Goal: Information Seeking & Learning: Learn about a topic

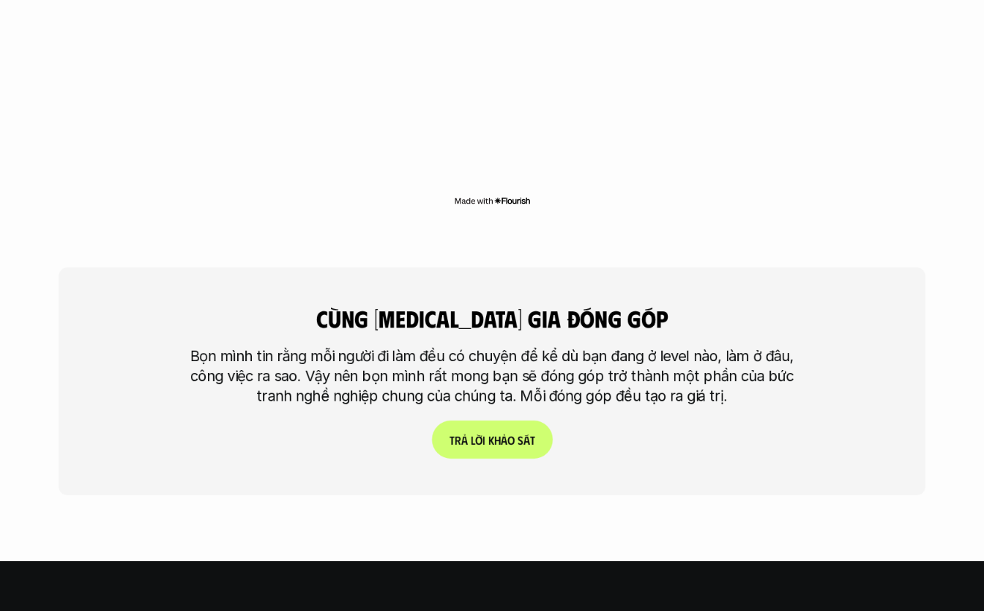
scroll to position [3440, 0]
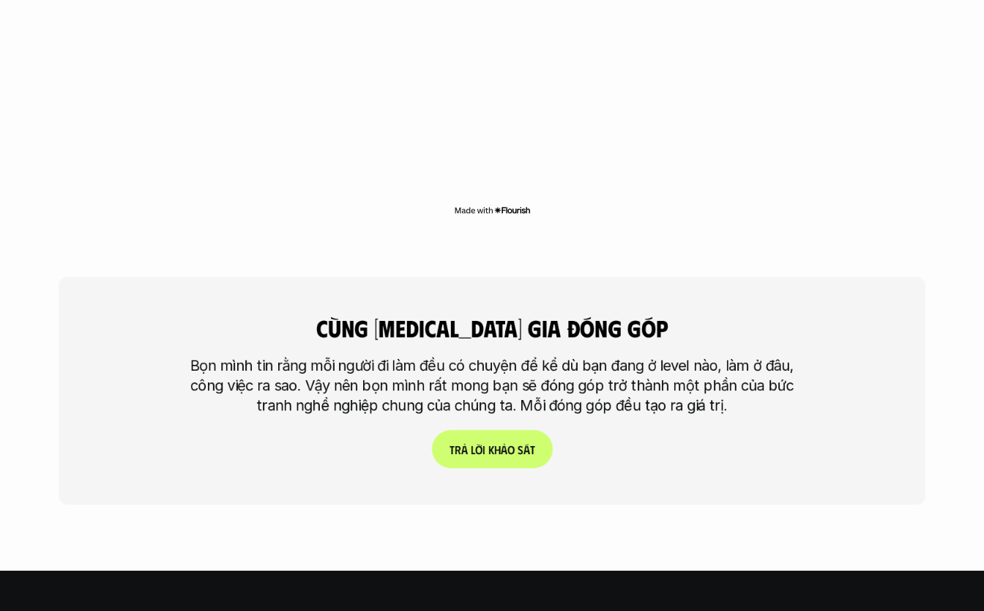
click at [500, 430] on link "T r ả l ờ i k h ả o s á t" at bounding box center [492, 449] width 121 height 38
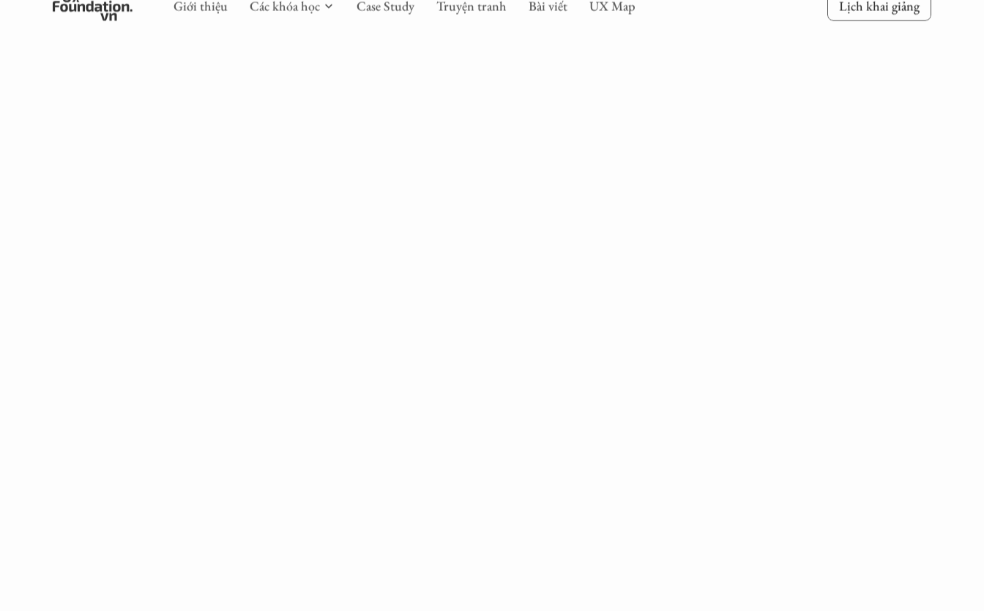
scroll to position [621, 0]
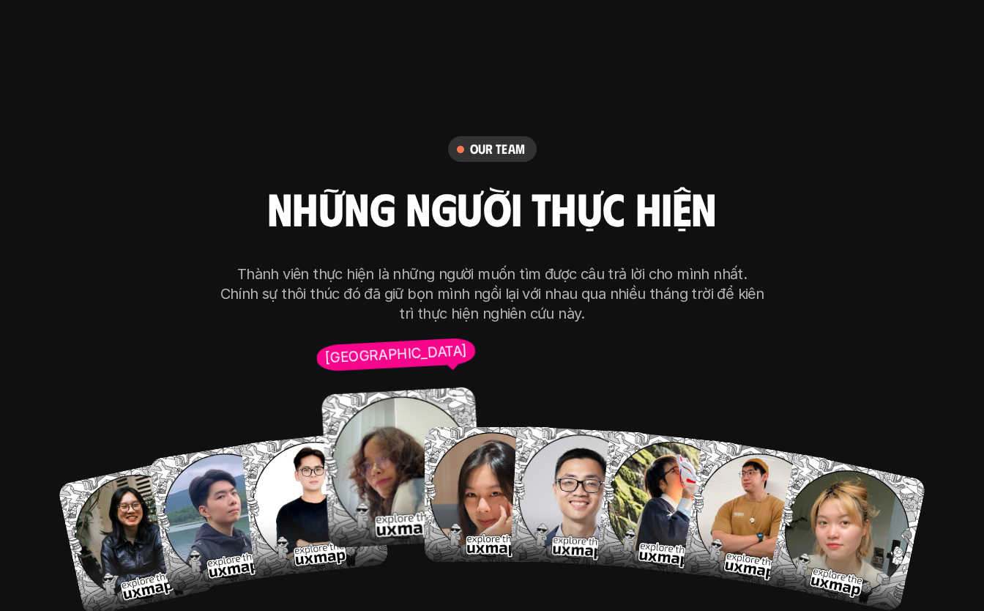
scroll to position [8118, 0]
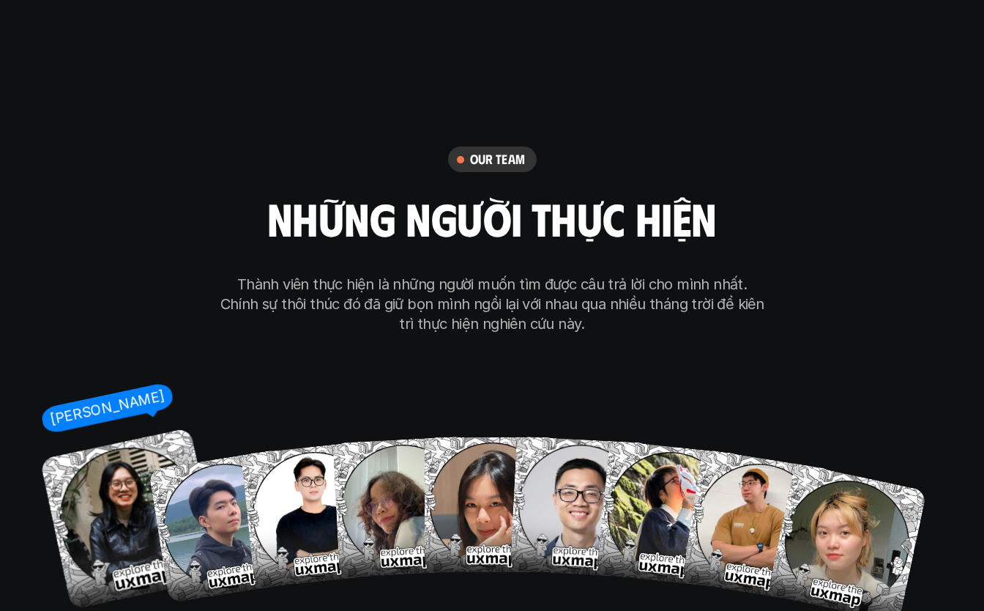
click at [125, 464] on img at bounding box center [131, 519] width 182 height 182
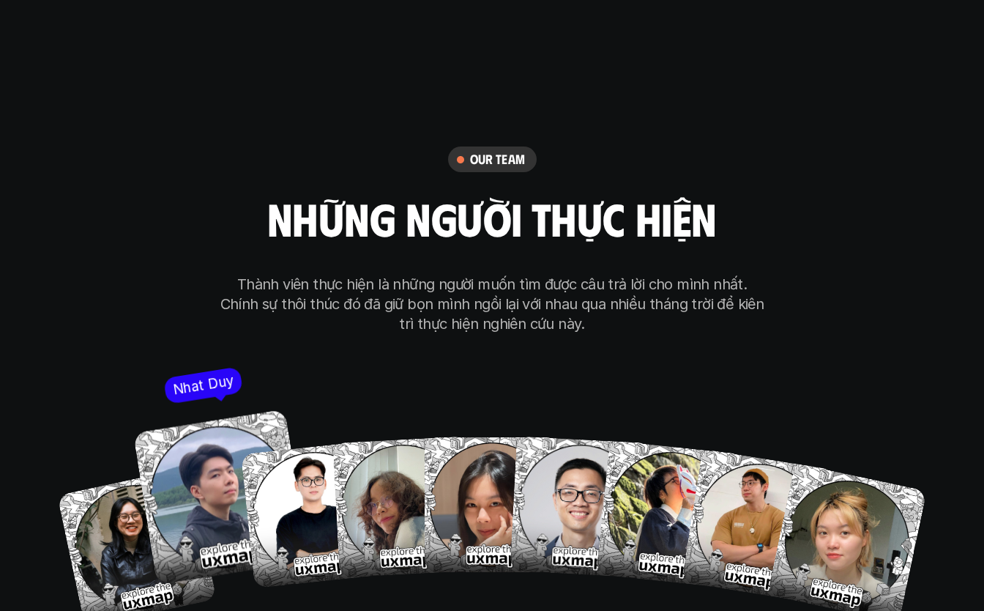
click at [213, 409] on img at bounding box center [221, 497] width 176 height 176
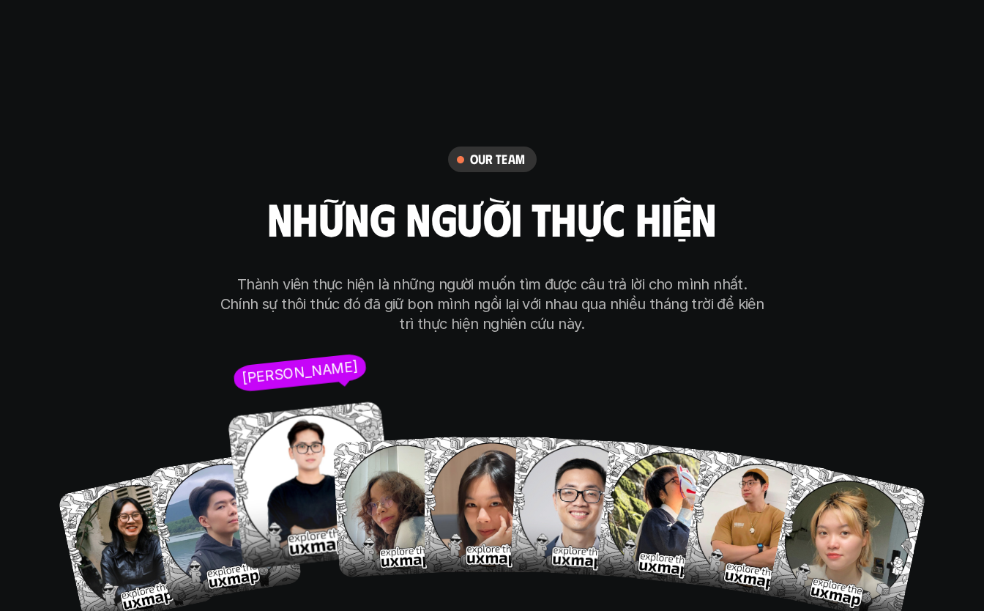
click at [278, 410] on img at bounding box center [311, 485] width 169 height 169
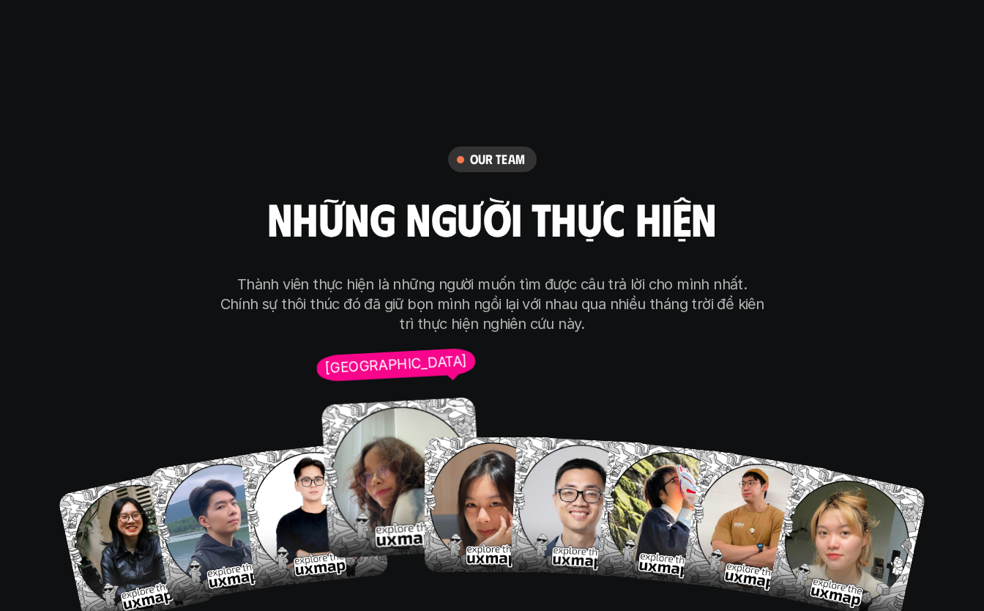
click at [375, 397] on img at bounding box center [403, 478] width 162 height 162
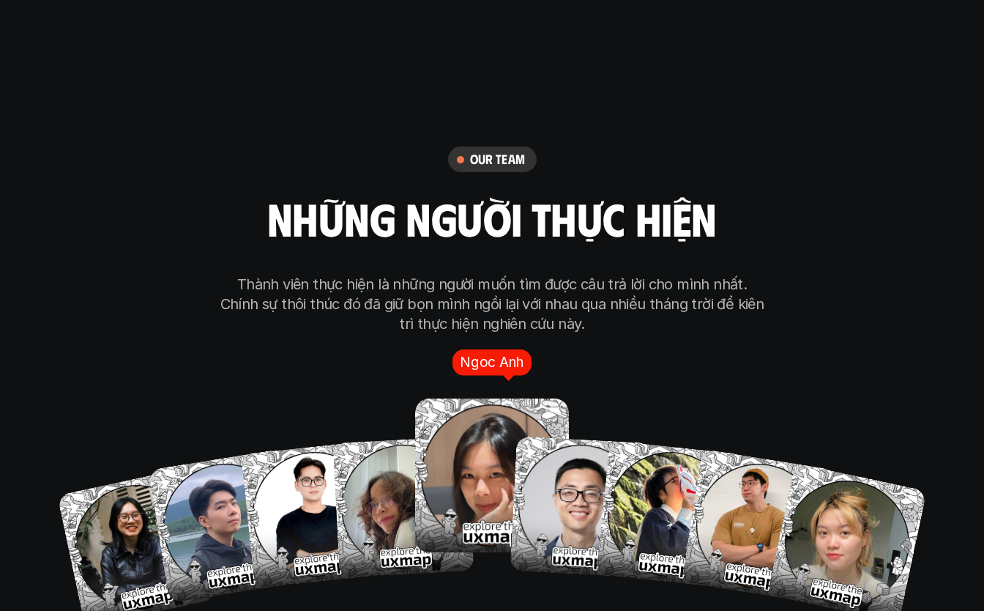
click at [483, 399] on img at bounding box center [492, 476] width 154 height 154
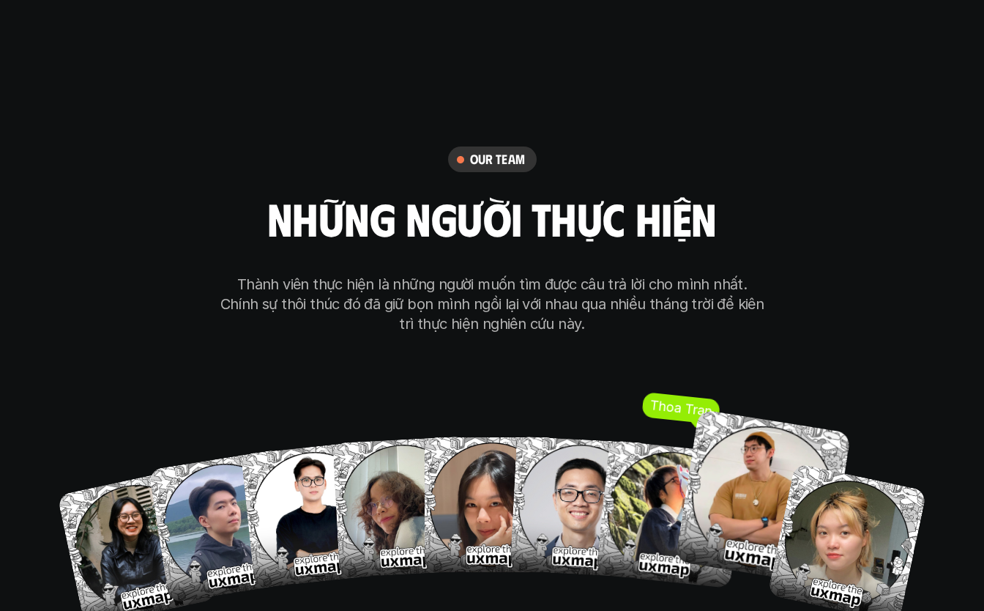
click at [720, 423] on img at bounding box center [763, 497] width 176 height 176
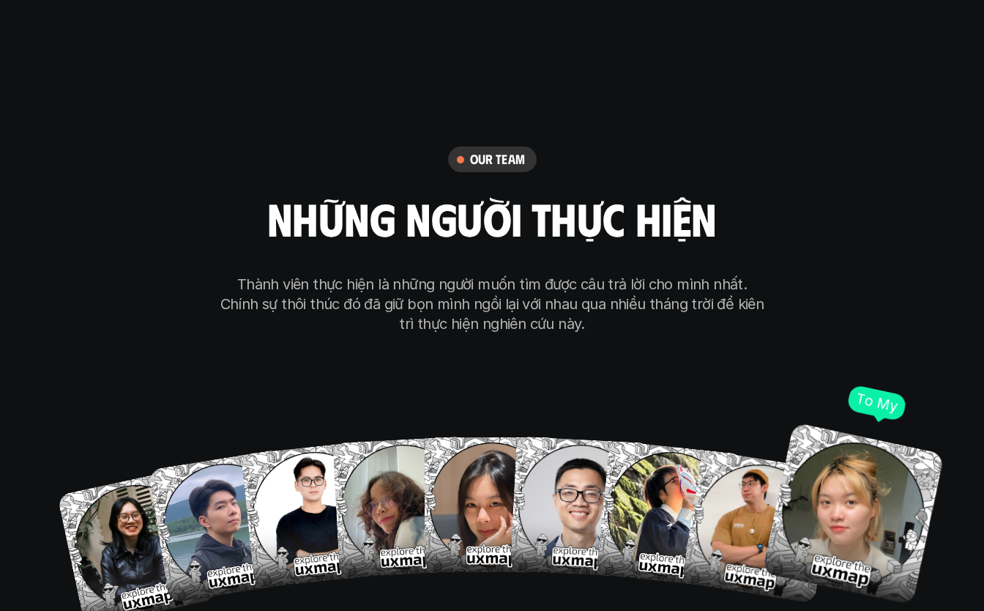
click at [853, 433] on img at bounding box center [854, 514] width 183 height 183
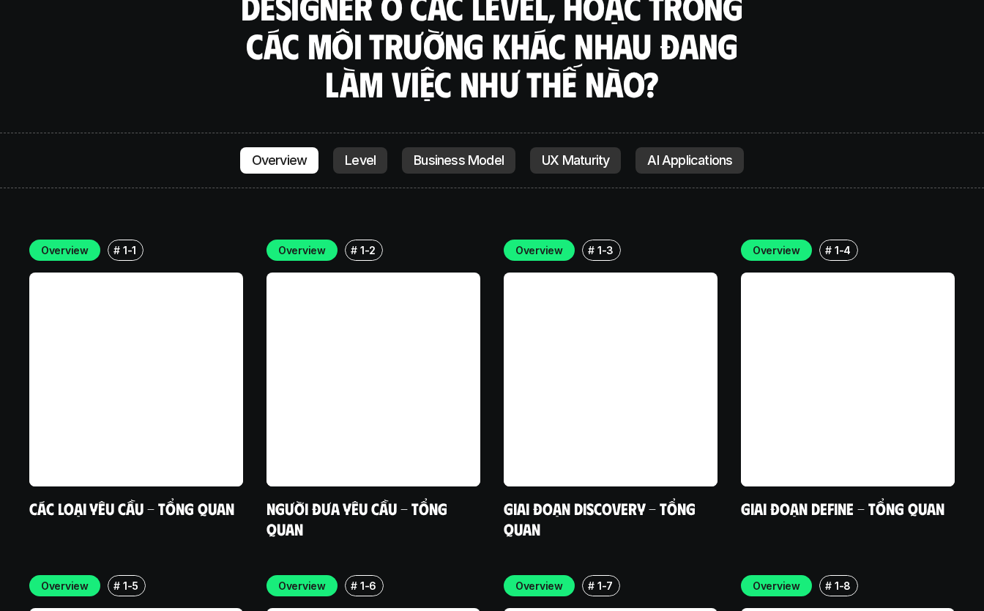
scroll to position [4123, 0]
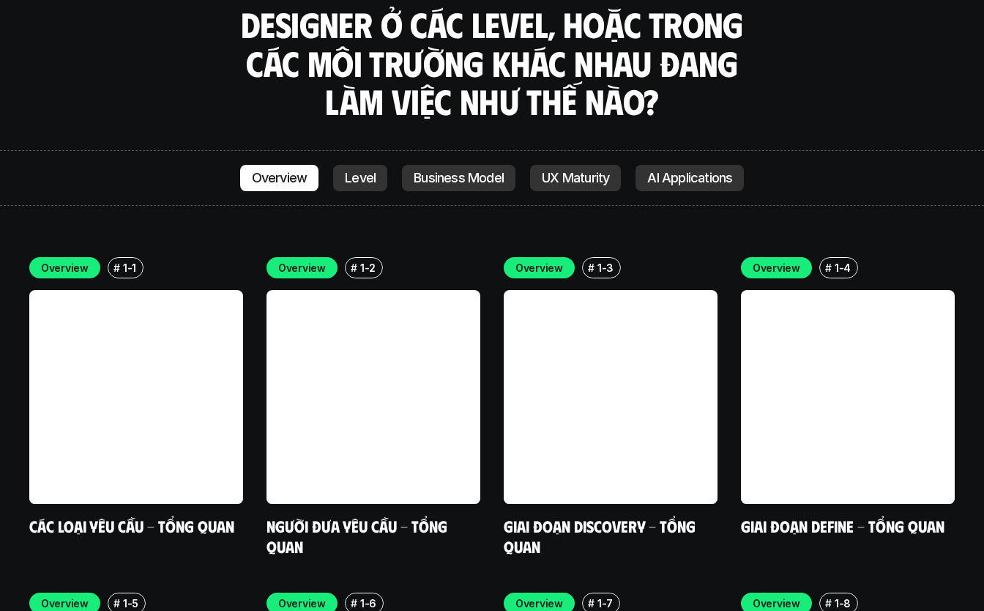
click at [347, 171] on p "Level" at bounding box center [360, 178] width 31 height 15
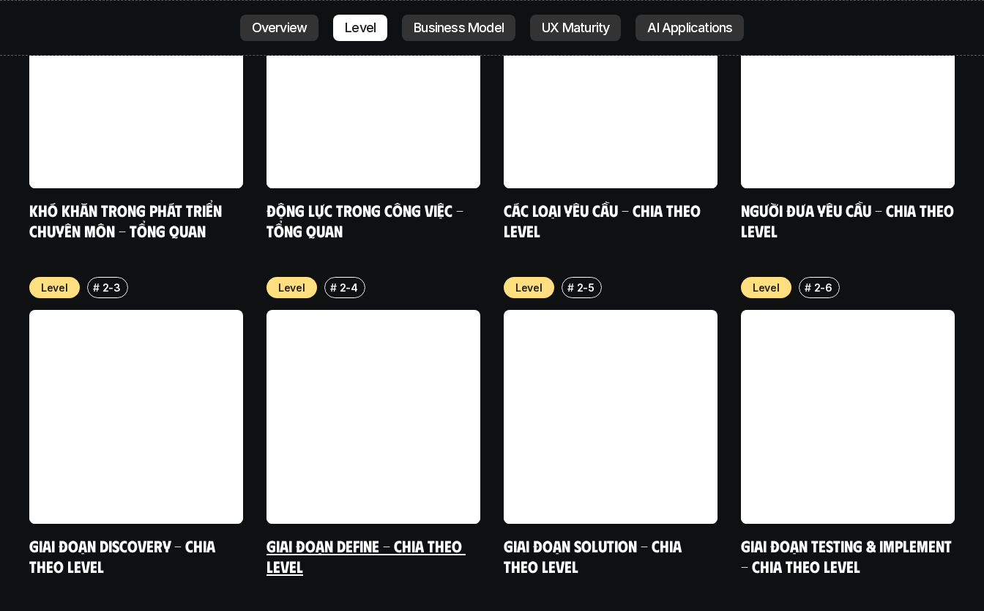
scroll to position [5114, 0]
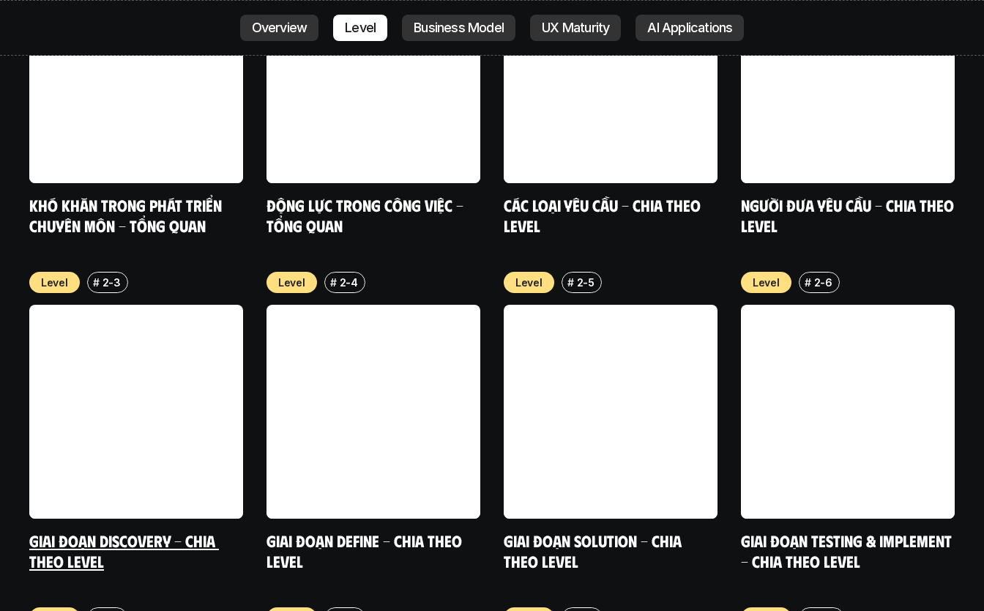
click at [185, 530] on link "Giai đoạn Discovery - Chia theo Level" at bounding box center [124, 550] width 190 height 40
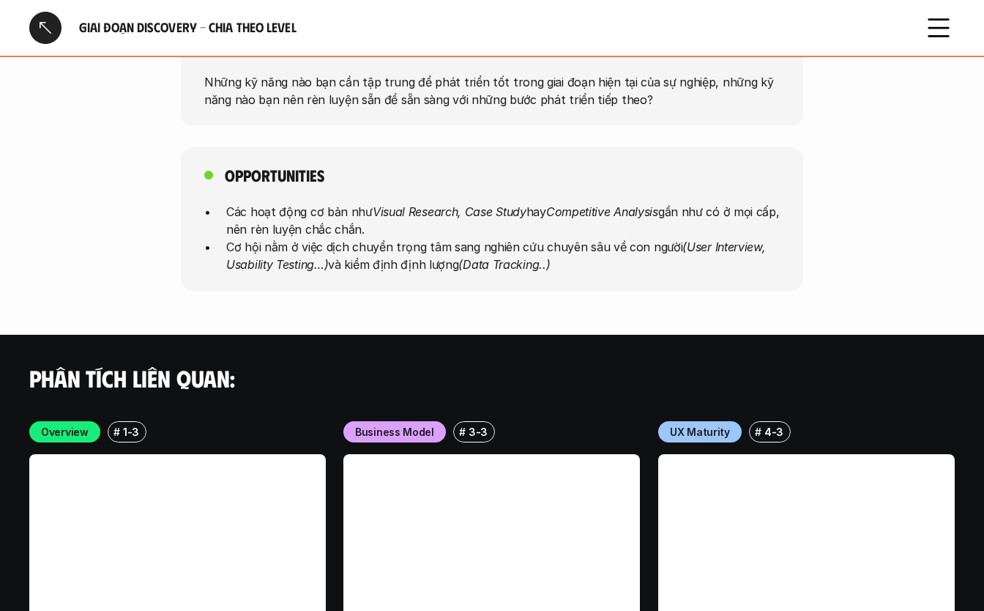
scroll to position [4848, 0]
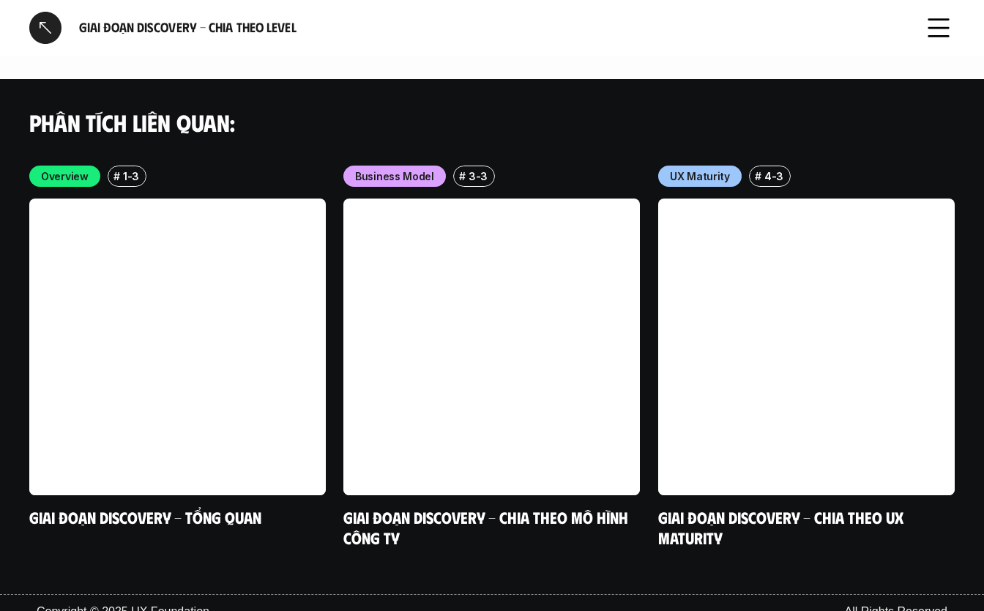
click at [754, 122] on div "Phân tích liên quan:" at bounding box center [492, 122] width 984 height 86
click at [616, 141] on div "Phân tích liên quan:" at bounding box center [492, 122] width 984 height 86
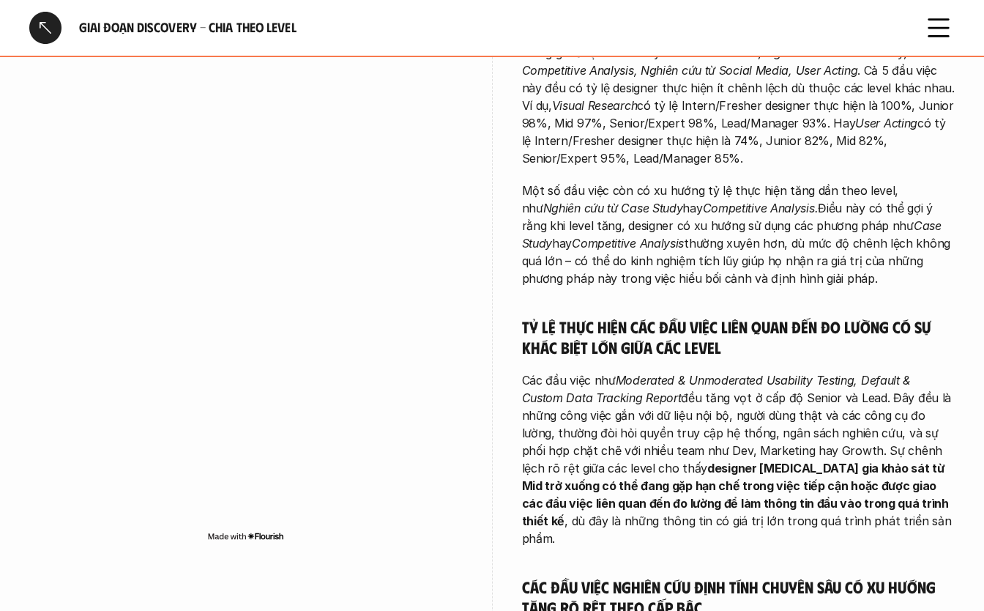
scroll to position [830, 0]
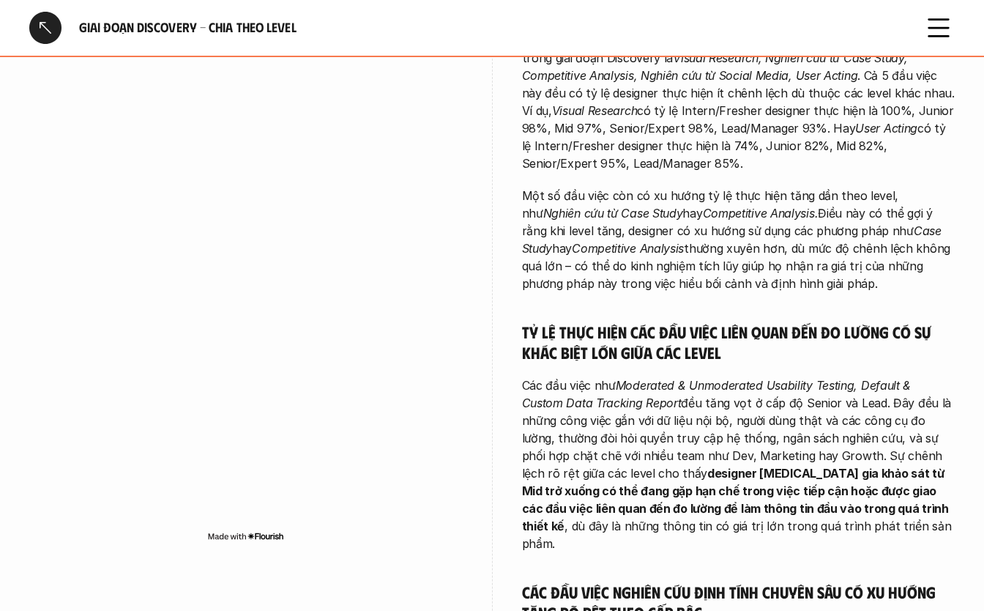
click at [52, 34] on div at bounding box center [45, 28] width 32 height 32
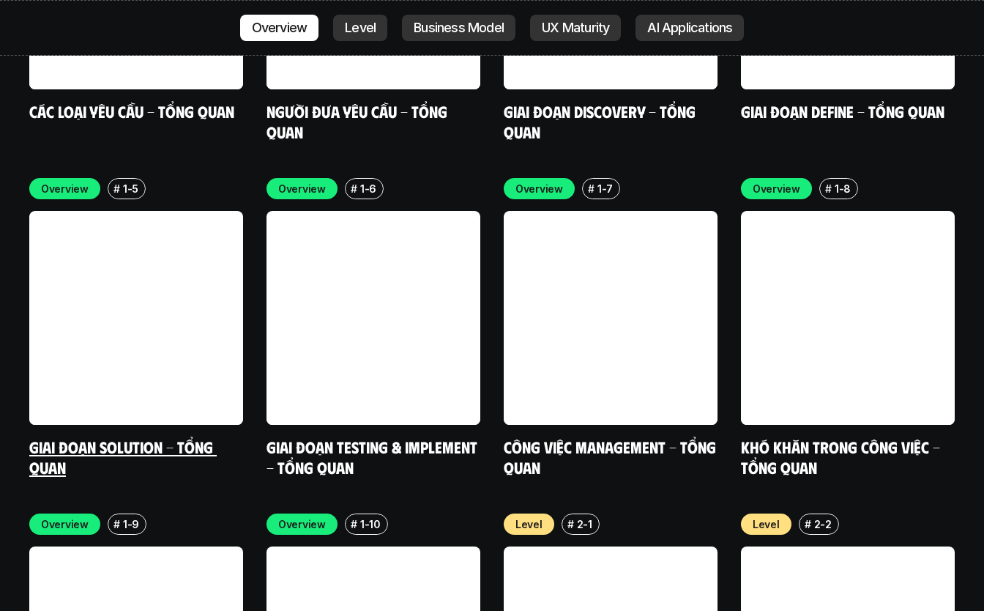
scroll to position [4534, 0]
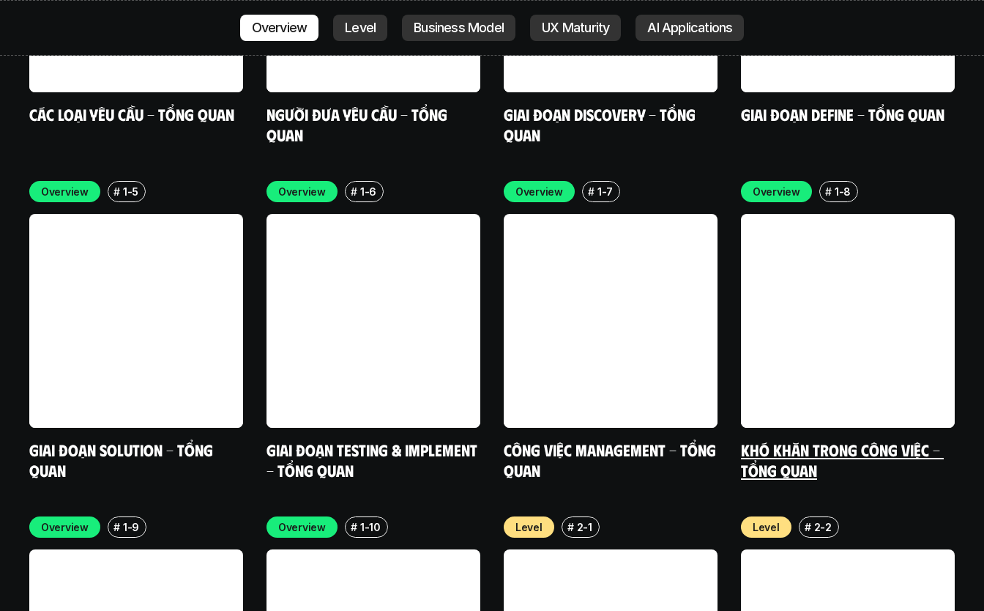
click at [757, 440] on link "Khó khăn trong công việc - Tổng quan" at bounding box center [842, 460] width 203 height 40
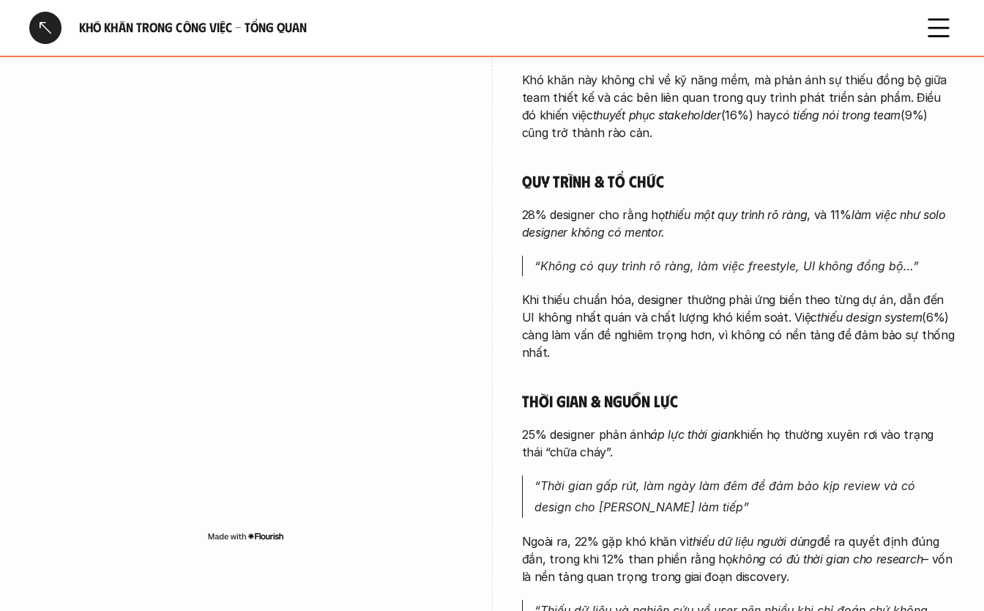
scroll to position [721, 0]
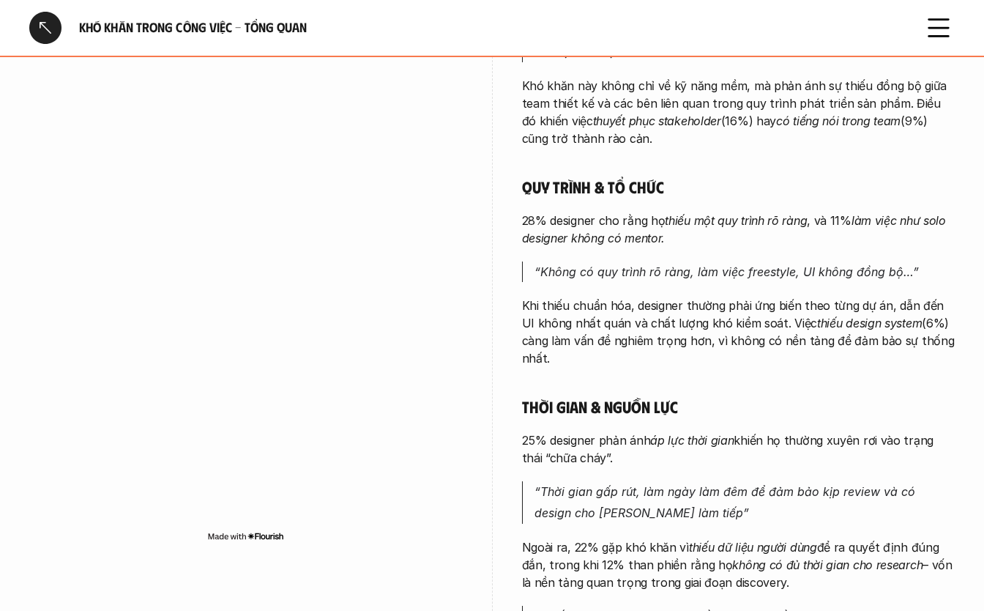
click at [47, 39] on div at bounding box center [45, 28] width 32 height 32
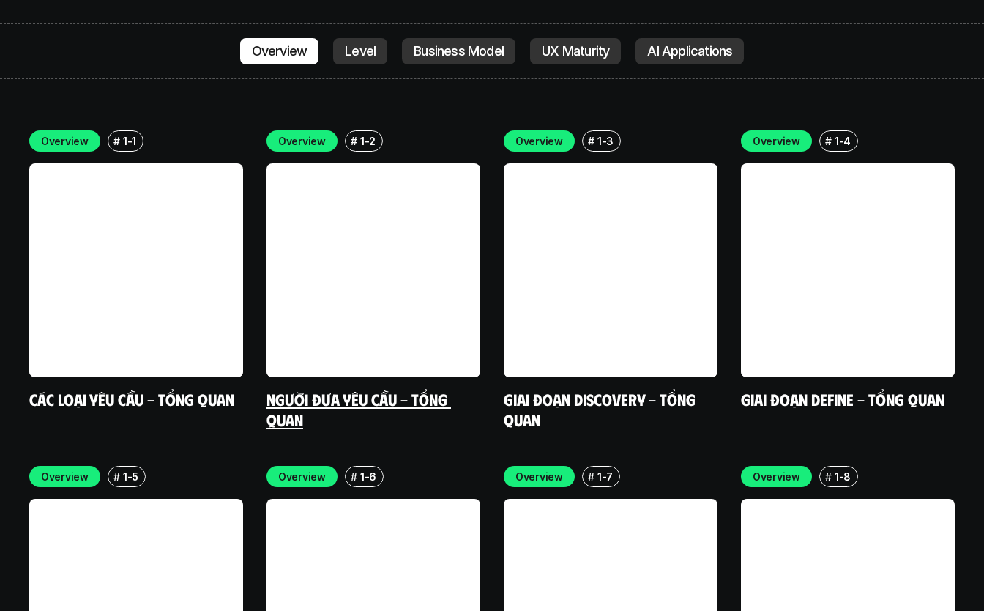
scroll to position [4257, 0]
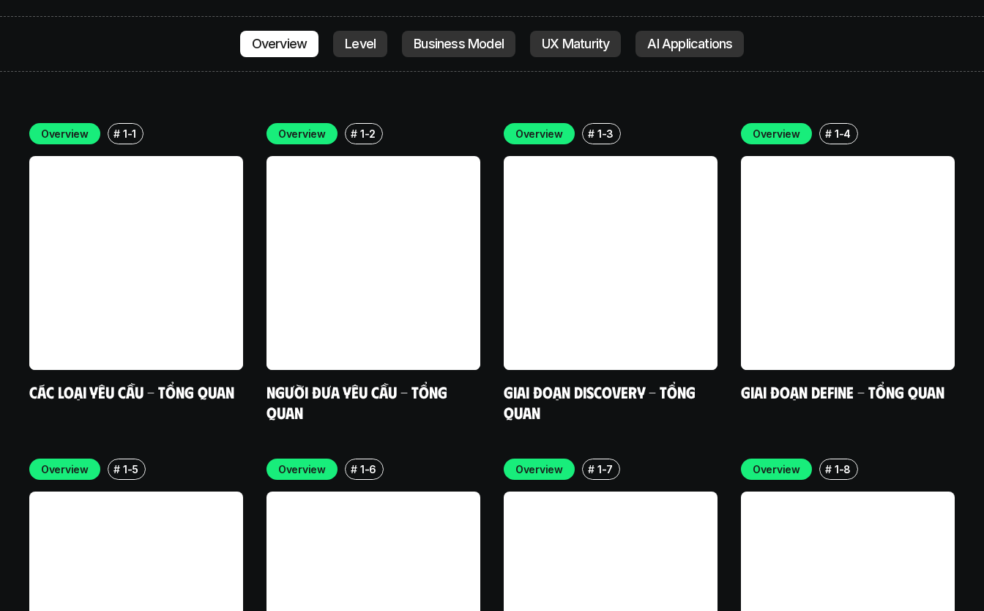
click at [495, 431] on div "Overview # 1-1 Các loại yêu cầu - Tổng quan Overview # 1-2 Người đưa yêu cầu - …" at bounding box center [492, 440] width 926 height 634
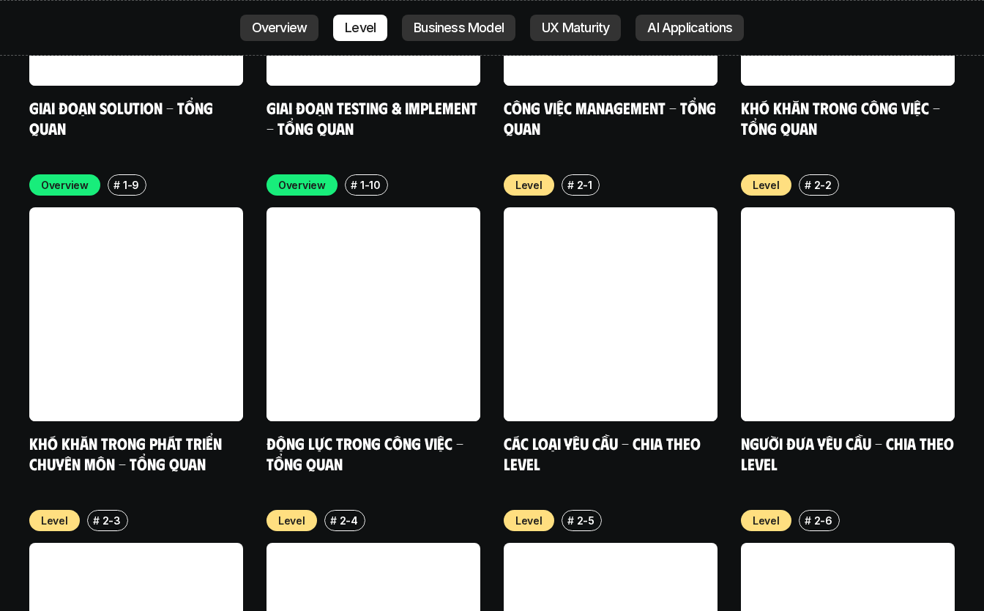
scroll to position [4877, 0]
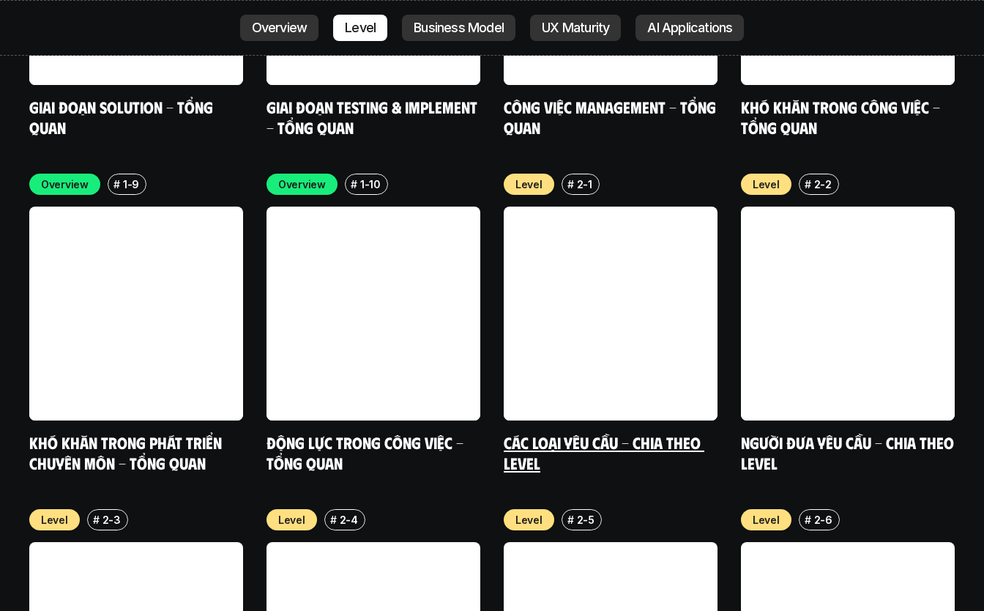
click at [526, 432] on link "Các loại yêu cầu - Chia theo level" at bounding box center [604, 452] width 201 height 40
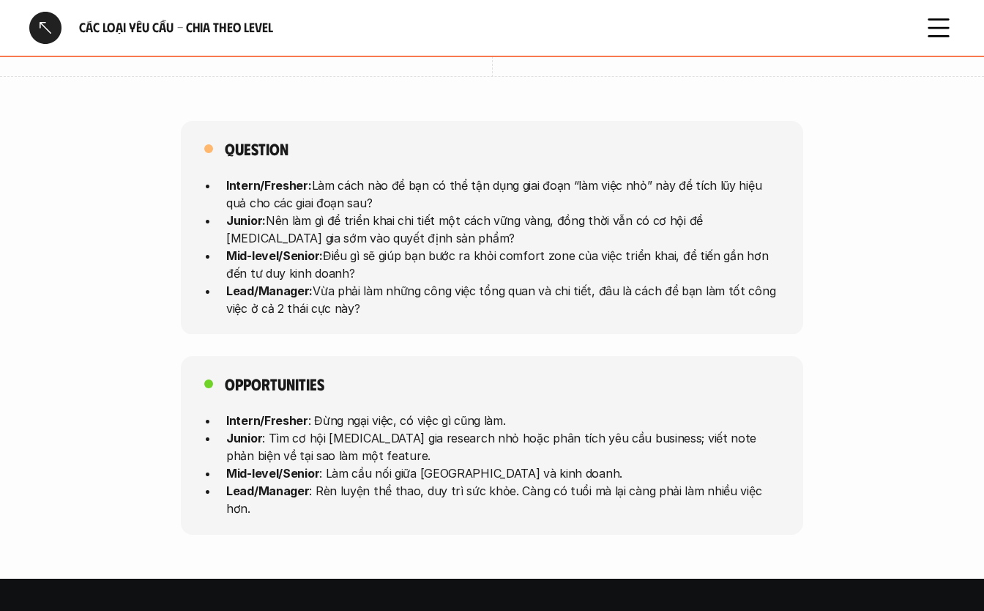
scroll to position [3850, 0]
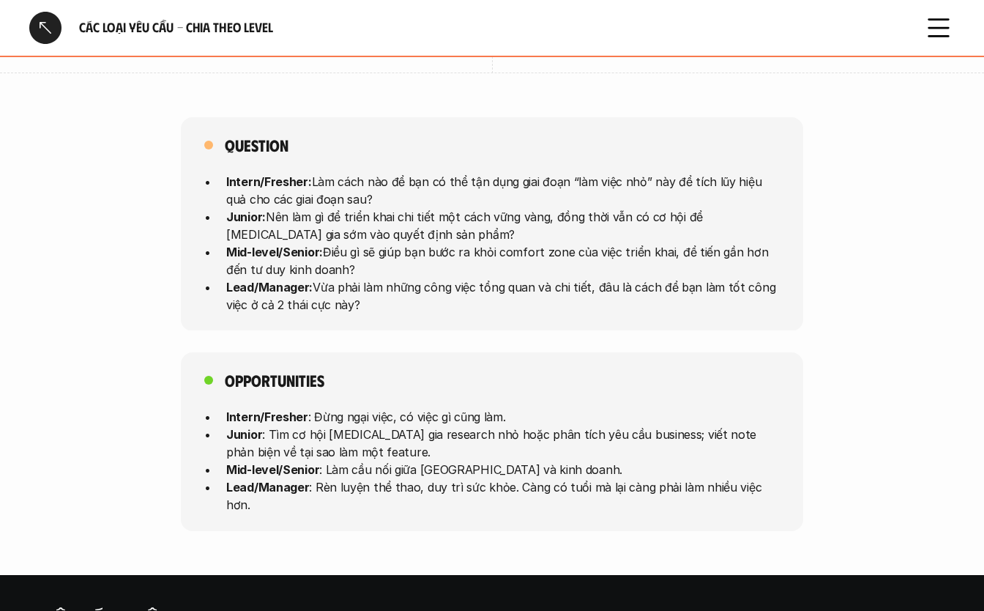
click at [48, 39] on div at bounding box center [45, 28] width 32 height 32
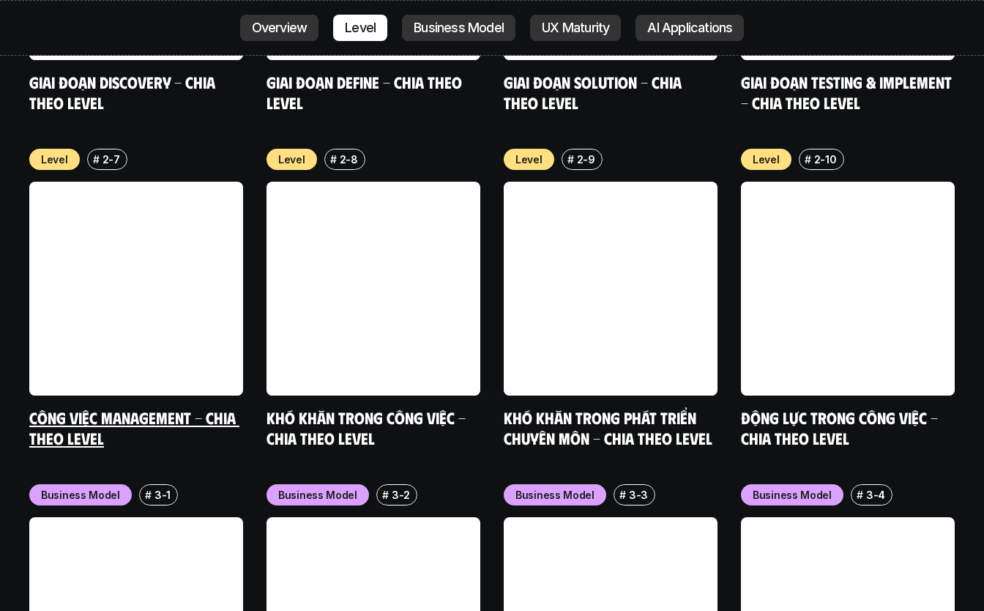
scroll to position [5574, 0]
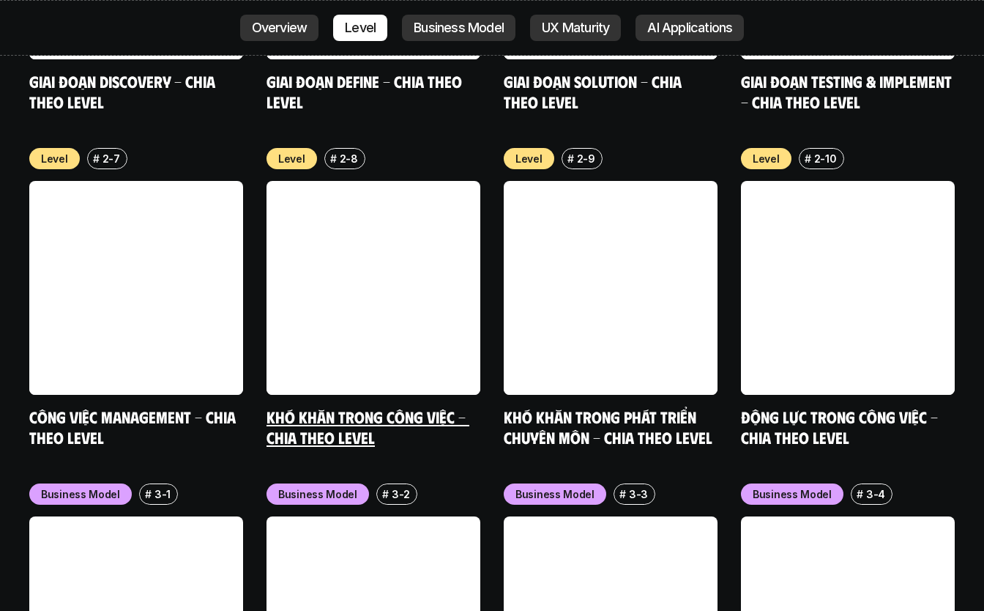
click at [319, 407] on link "Khó khăn trong công việc - Chia theo Level" at bounding box center [368, 427] width 203 height 40
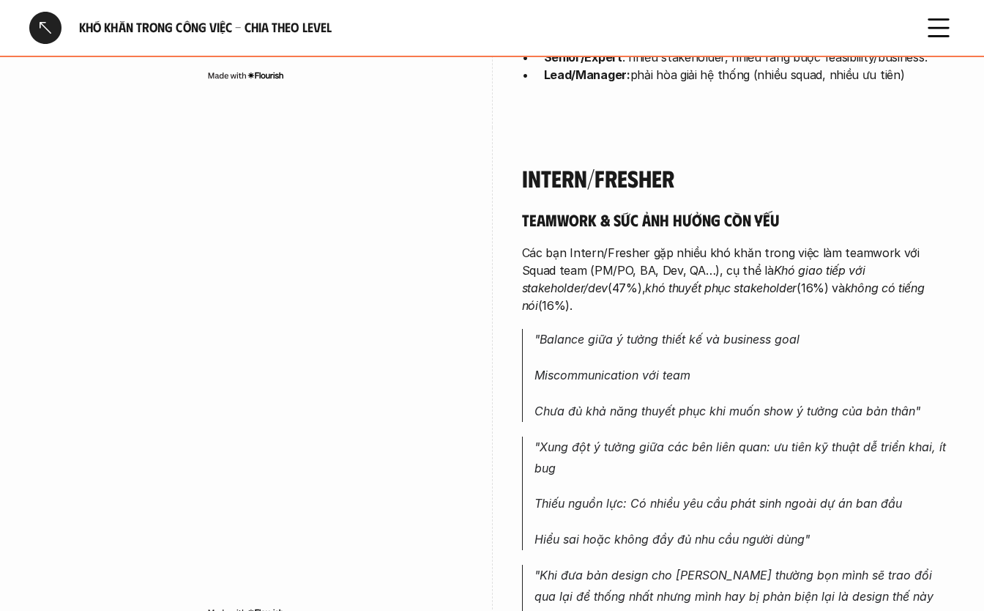
scroll to position [783, 0]
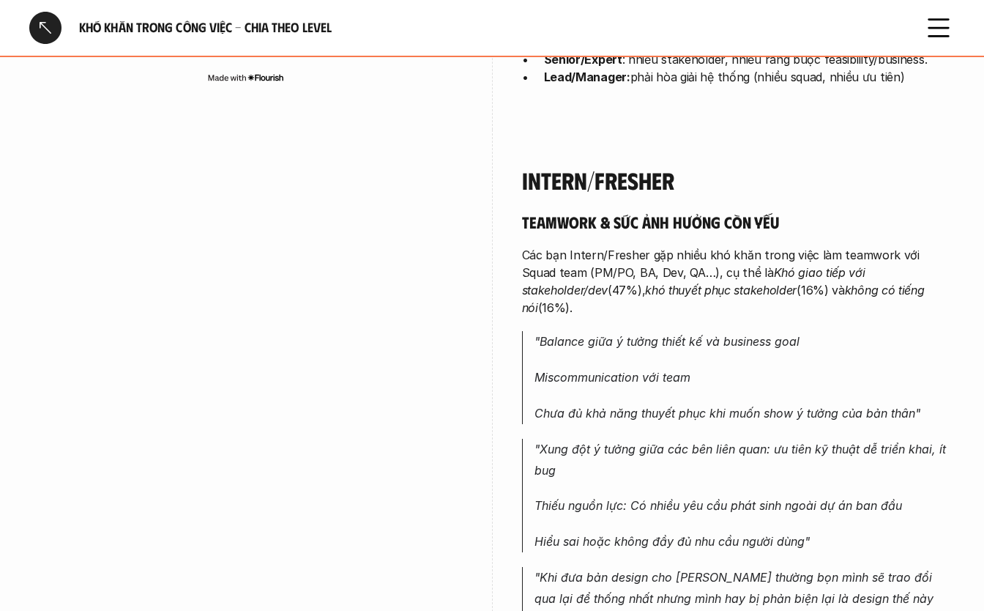
click at [53, 24] on div at bounding box center [45, 28] width 32 height 32
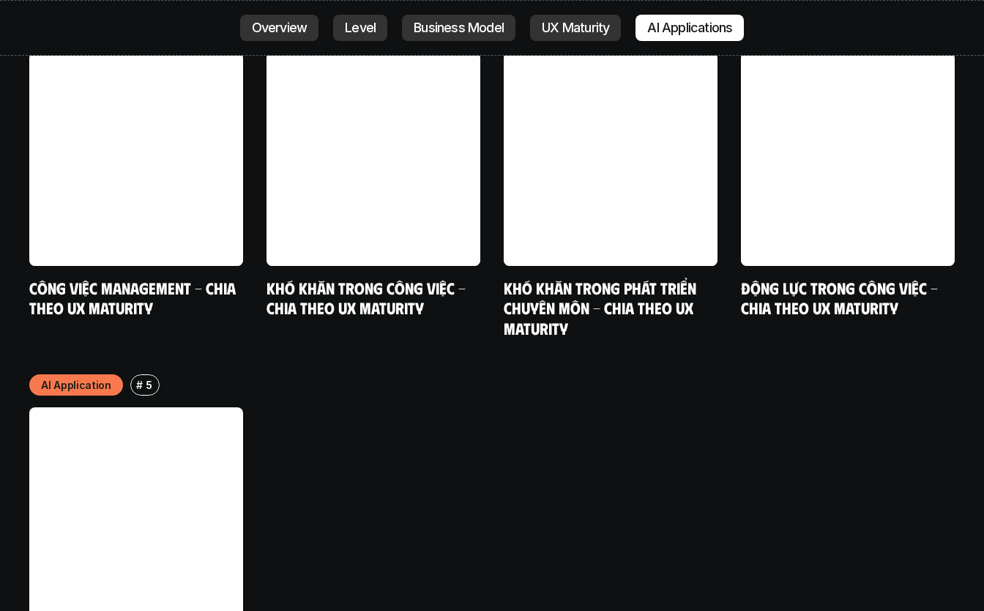
scroll to position [7420, 0]
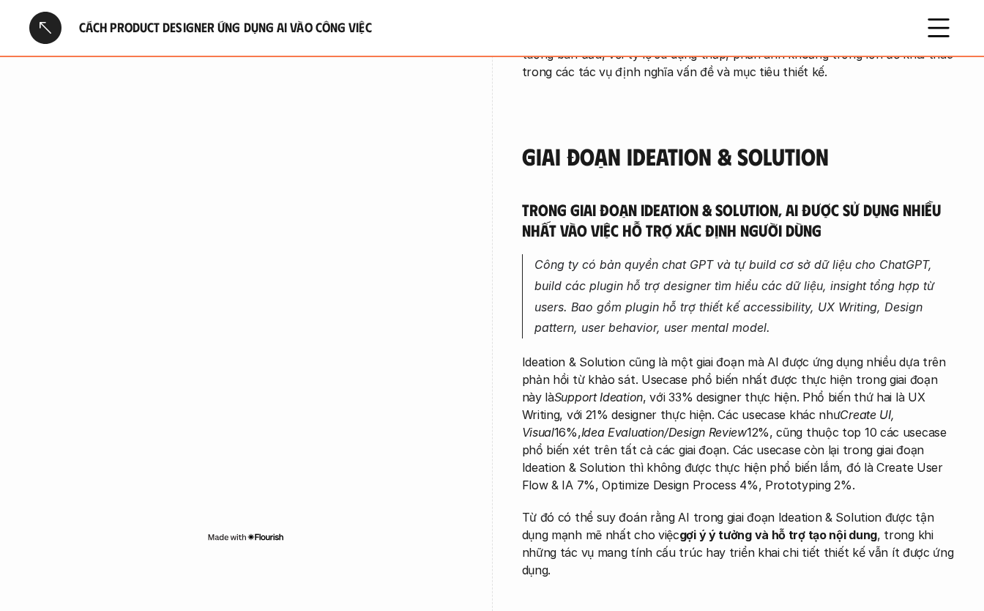
scroll to position [1896, 0]
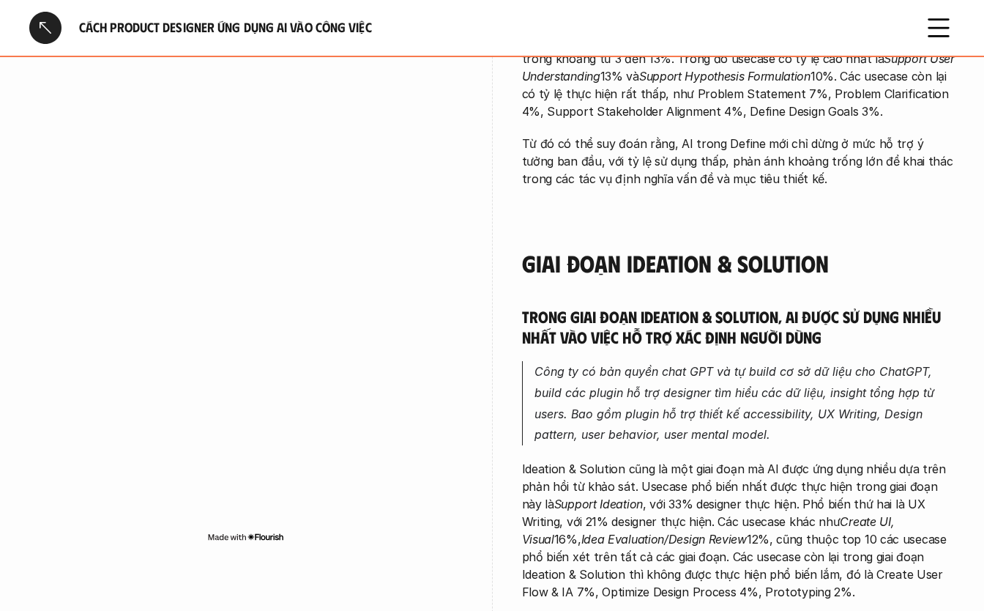
click at [51, 34] on div at bounding box center [45, 28] width 32 height 32
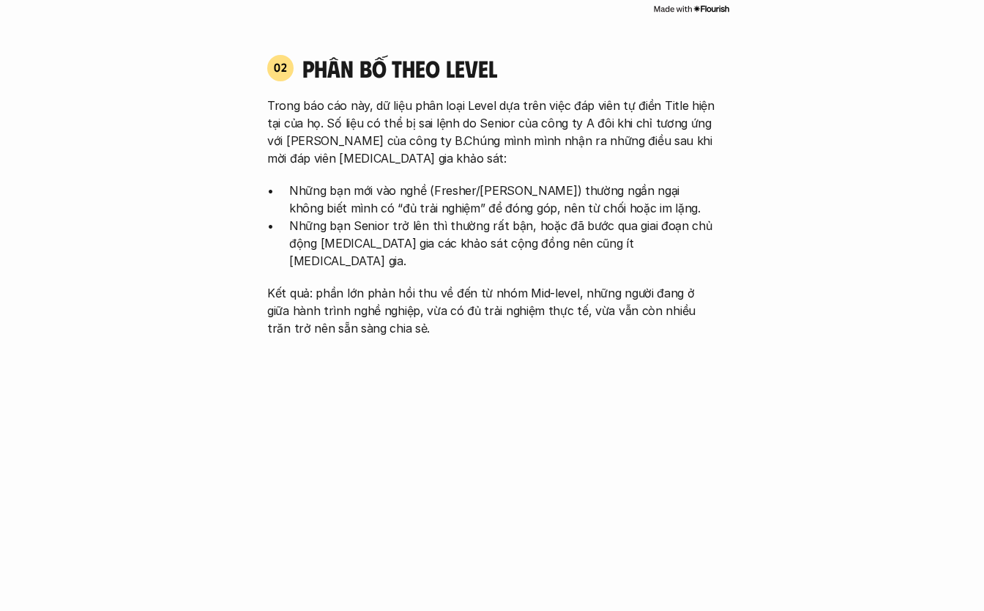
scroll to position [1427, 0]
